Goal: Task Accomplishment & Management: Use online tool/utility

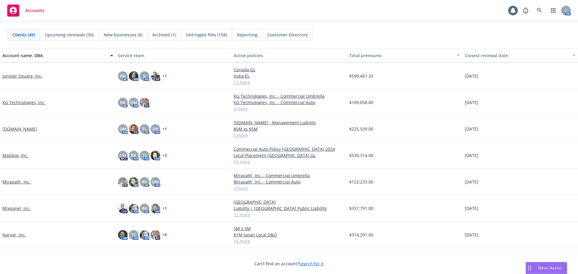
scroll to position [481, 0]
click at [20, 209] on link "Mixpanel, Inc." at bounding box center [16, 208] width 28 height 6
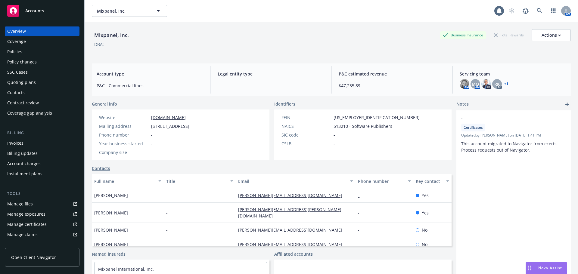
click at [28, 53] on div "Policies" at bounding box center [42, 52] width 70 height 10
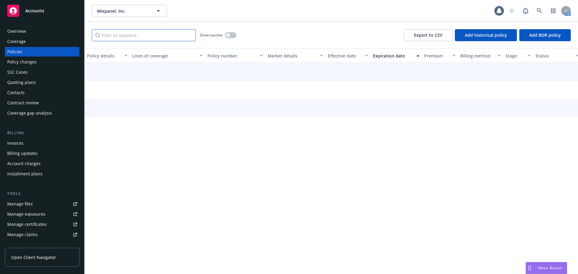
click at [122, 36] on input "Filter by keyword..." at bounding box center [144, 35] width 104 height 12
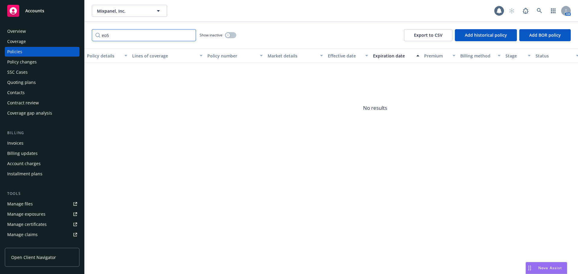
type input "eo5"
click at [231, 35] on button "button" at bounding box center [230, 35] width 11 height 6
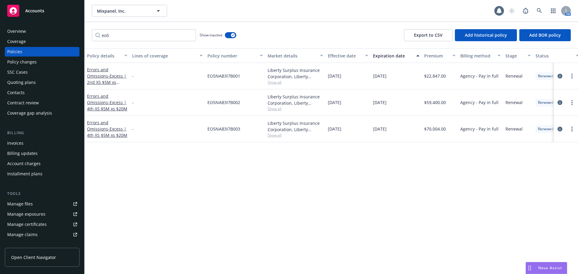
click at [40, 60] on div "Policy changes" at bounding box center [42, 62] width 70 height 10
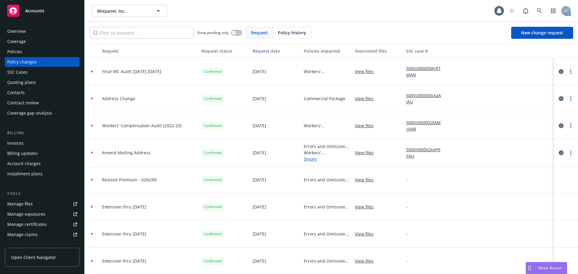
click at [51, 83] on div "Quoting plans" at bounding box center [42, 83] width 70 height 10
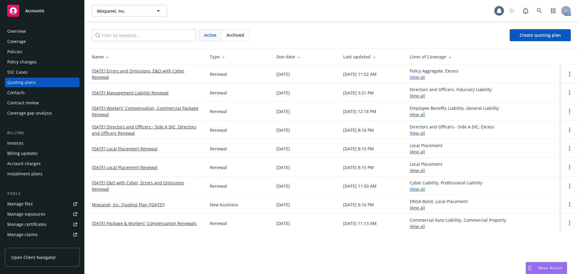
click at [105, 73] on link "[DATE] Errors and Omissions, E&O with Cyber Renewal" at bounding box center [146, 74] width 108 height 13
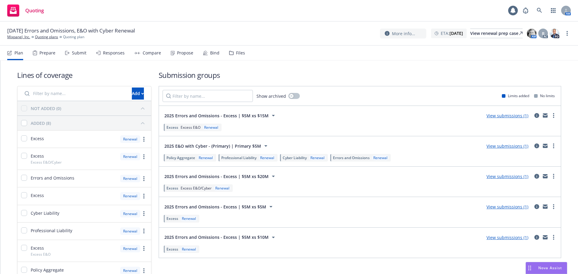
click at [51, 51] on div "Prepare" at bounding box center [47, 53] width 16 height 5
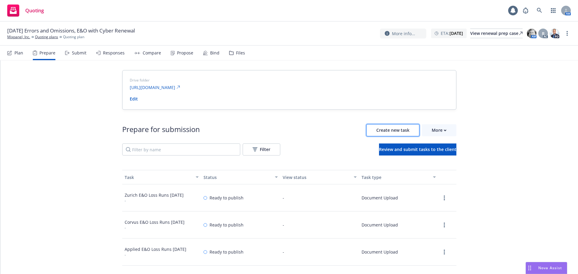
click at [385, 133] on button "Create new task" at bounding box center [392, 130] width 53 height 12
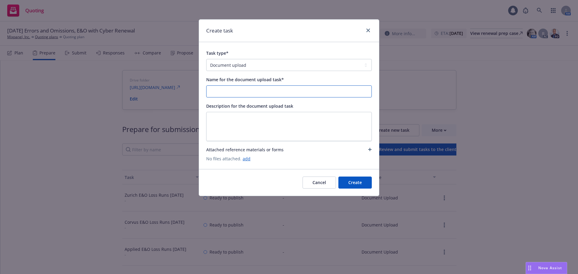
click at [220, 95] on input "Name for the document upload task*" at bounding box center [288, 91] width 165 height 11
click at [271, 92] on input "Liberty Mutual E&O Loss Runs [DATE]" at bounding box center [288, 91] width 165 height 11
click at [245, 92] on input "Liberty Mutual E&O Loss Runs [DATE]" at bounding box center [288, 91] width 165 height 11
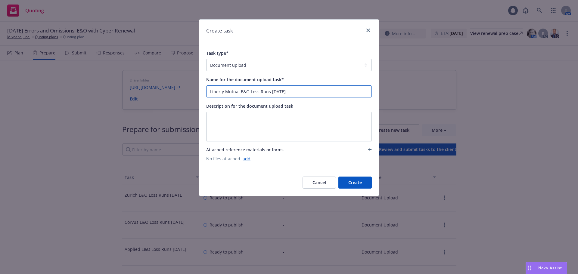
click at [245, 92] on input "Liberty Mutual E&O Loss Runs [DATE]" at bounding box center [288, 91] width 165 height 11
click at [298, 91] on input "Liberty Mutual E&O Loss Runs [DATE]" at bounding box center [288, 91] width 165 height 11
type input "Liberty Mutual E&O Loss Runs [DATE]"
click at [243, 160] on link "add" at bounding box center [246, 159] width 8 height 6
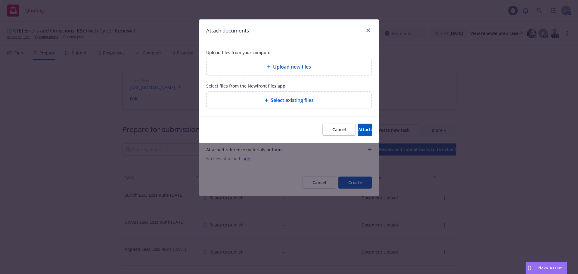
type textarea "x"
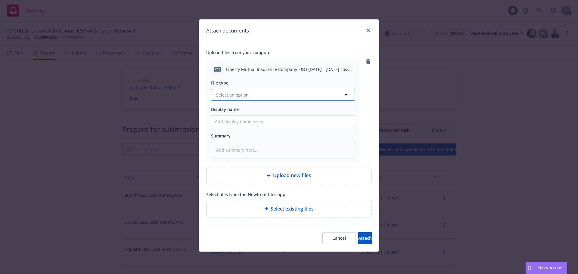
click at [269, 97] on button "Select an option" at bounding box center [283, 95] width 144 height 12
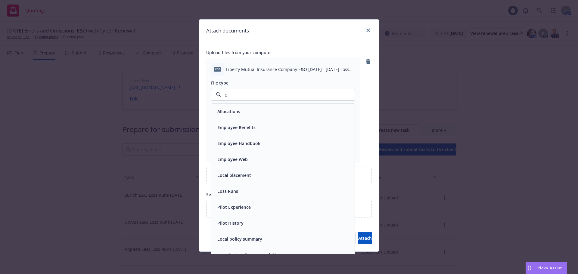
type input "los"
click at [249, 115] on div "Loss Runs" at bounding box center [283, 111] width 136 height 9
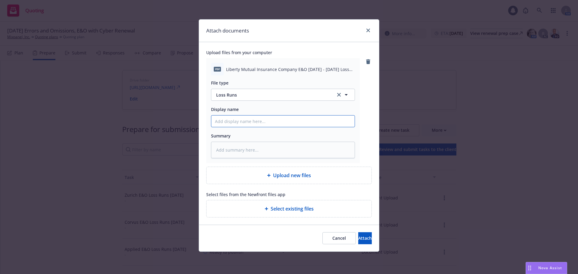
paste input "Liberty Mutual E&O Loss Runs [DATE]"
type textarea "x"
type input "Liberty Mutual E&O Loss Runs [DATE]"
click at [358, 240] on span "Attach" at bounding box center [365, 238] width 14 height 6
type textarea "x"
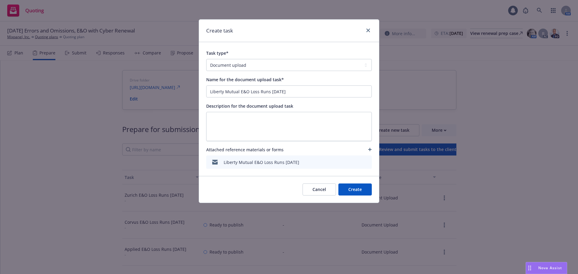
click at [362, 193] on button "Create" at bounding box center [354, 190] width 33 height 12
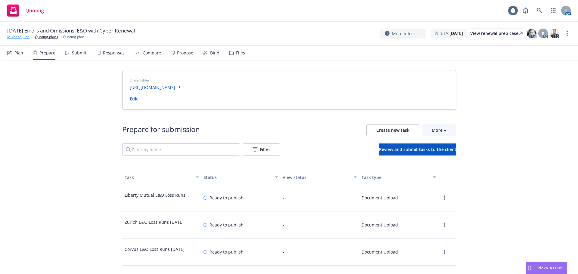
click at [22, 39] on link "Mixpanel, Inc." at bounding box center [18, 36] width 23 height 5
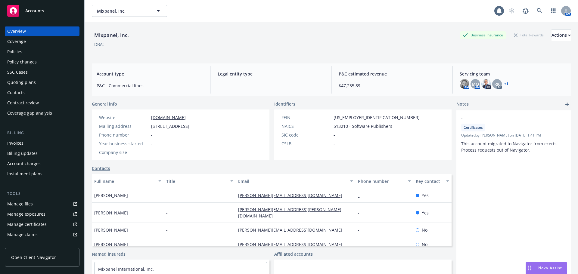
click at [33, 16] on div "Accounts" at bounding box center [42, 11] width 70 height 12
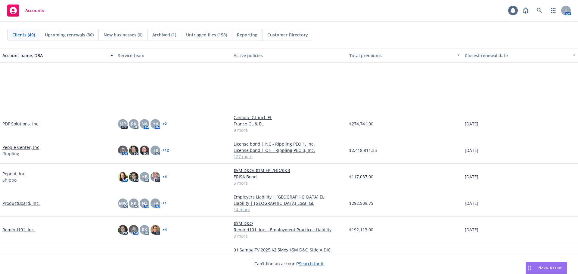
scroll to position [963, 0]
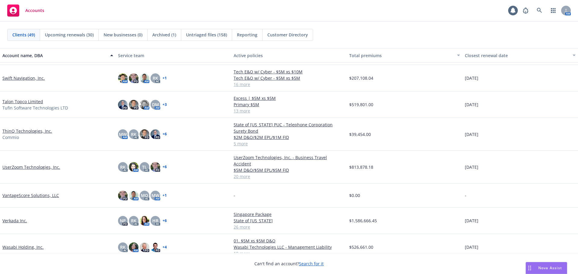
click at [41, 192] on link "VantageScore Solutions, LLC" at bounding box center [30, 195] width 57 height 6
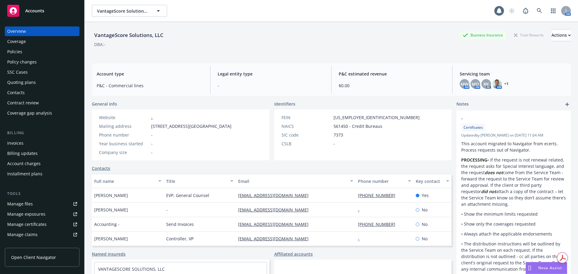
click at [26, 54] on div "Policies" at bounding box center [42, 52] width 70 height 10
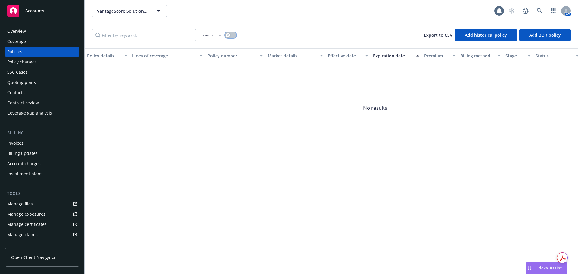
click at [226, 33] on button "button" at bounding box center [230, 35] width 11 height 6
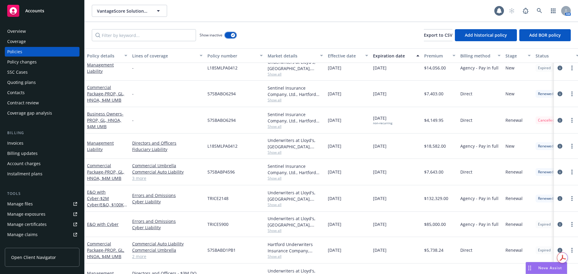
scroll to position [124, 0]
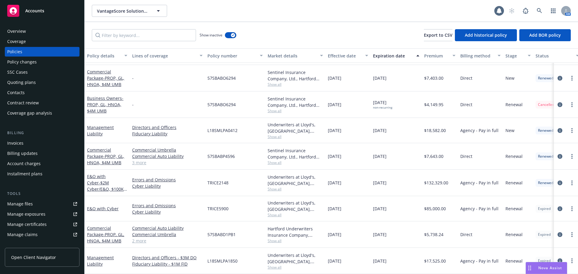
click at [54, 10] on div "Accounts" at bounding box center [42, 11] width 70 height 12
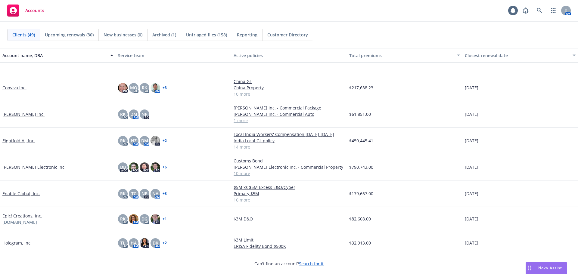
scroll to position [391, 0]
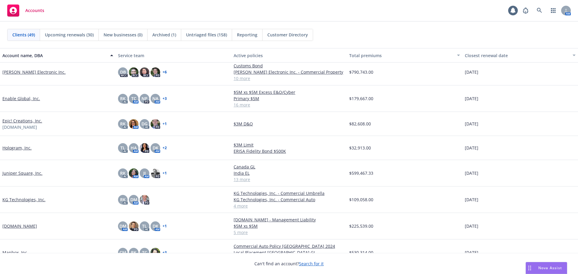
click at [22, 148] on link "Hologram, Inc." at bounding box center [16, 148] width 29 height 6
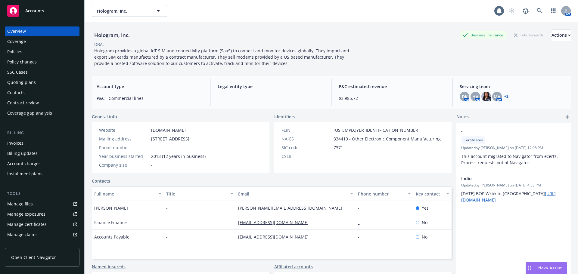
click at [33, 49] on div "Policies" at bounding box center [42, 52] width 70 height 10
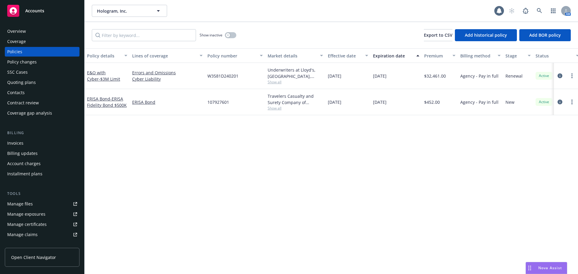
click at [51, 11] on div "Accounts" at bounding box center [42, 11] width 70 height 12
